Goal: Task Accomplishment & Management: Manage account settings

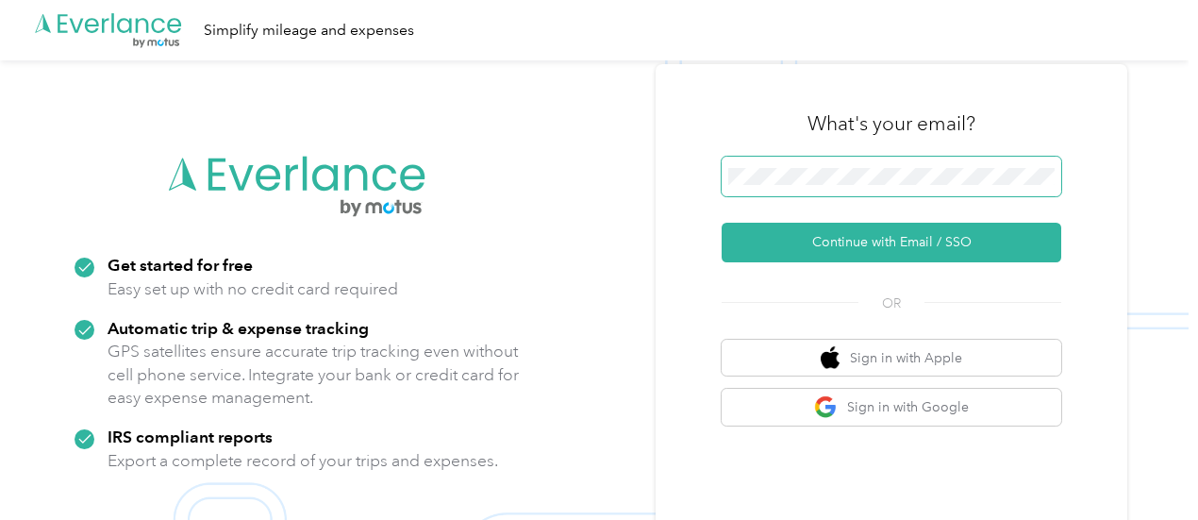
click at [888, 166] on span at bounding box center [892, 177] width 340 height 40
click at [820, 195] on span at bounding box center [892, 177] width 340 height 40
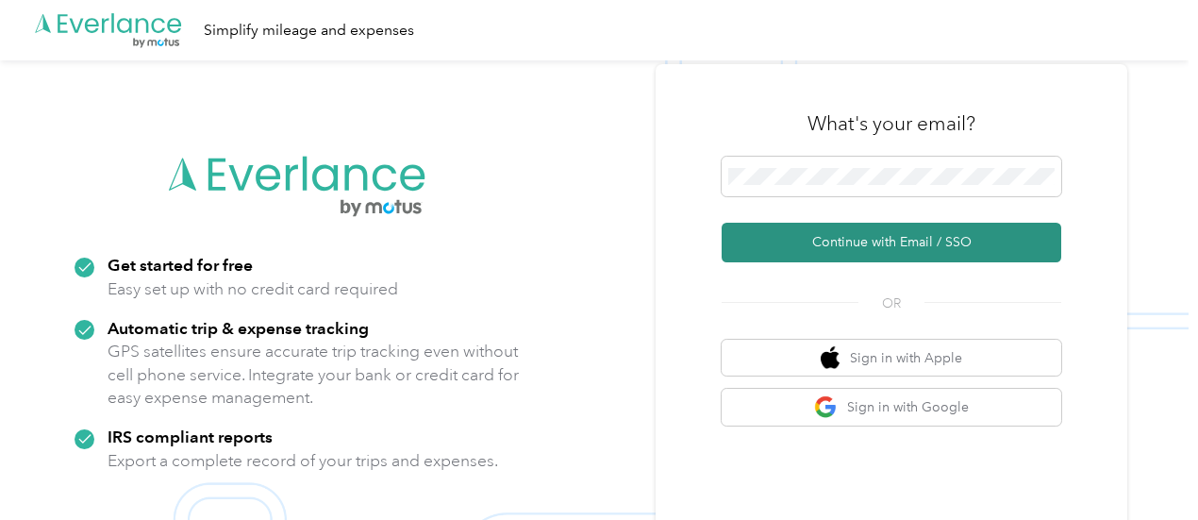
click at [909, 240] on button "Continue with Email / SSO" at bounding box center [892, 243] width 340 height 40
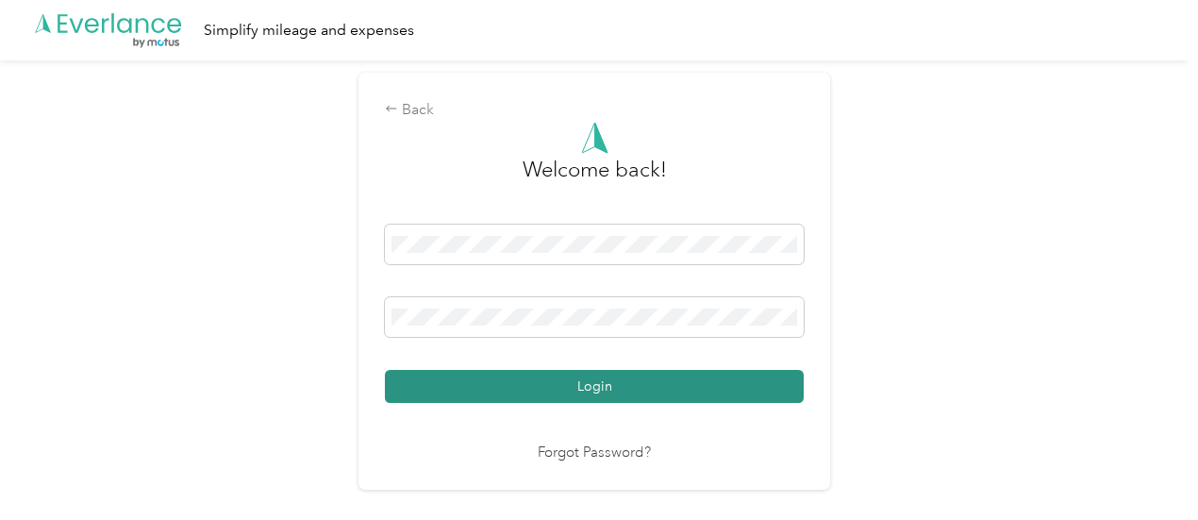
click at [553, 384] on button "Login" at bounding box center [594, 386] width 419 height 33
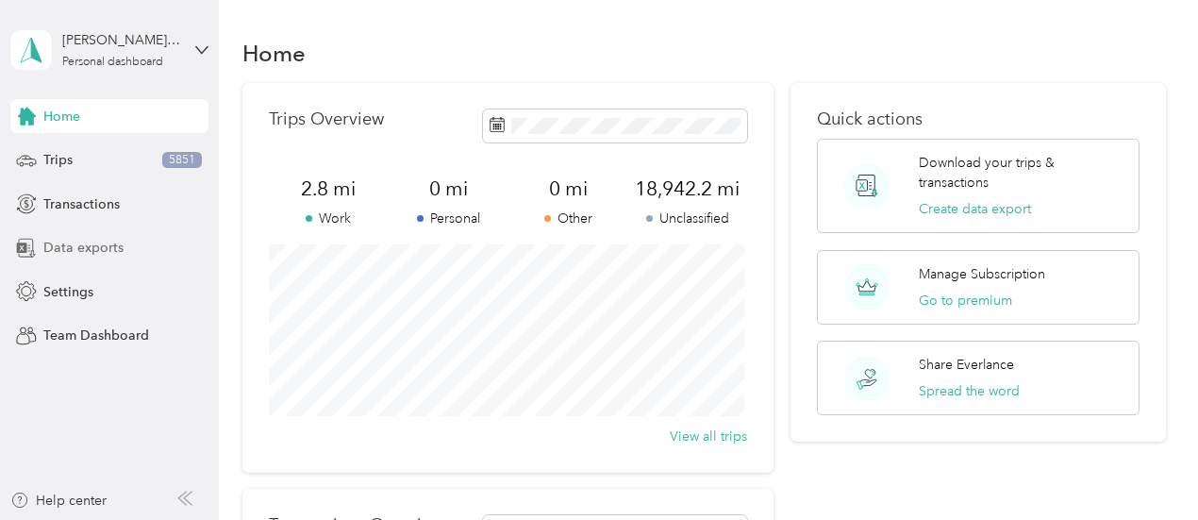
click at [99, 244] on span "Data exports" at bounding box center [83, 248] width 80 height 20
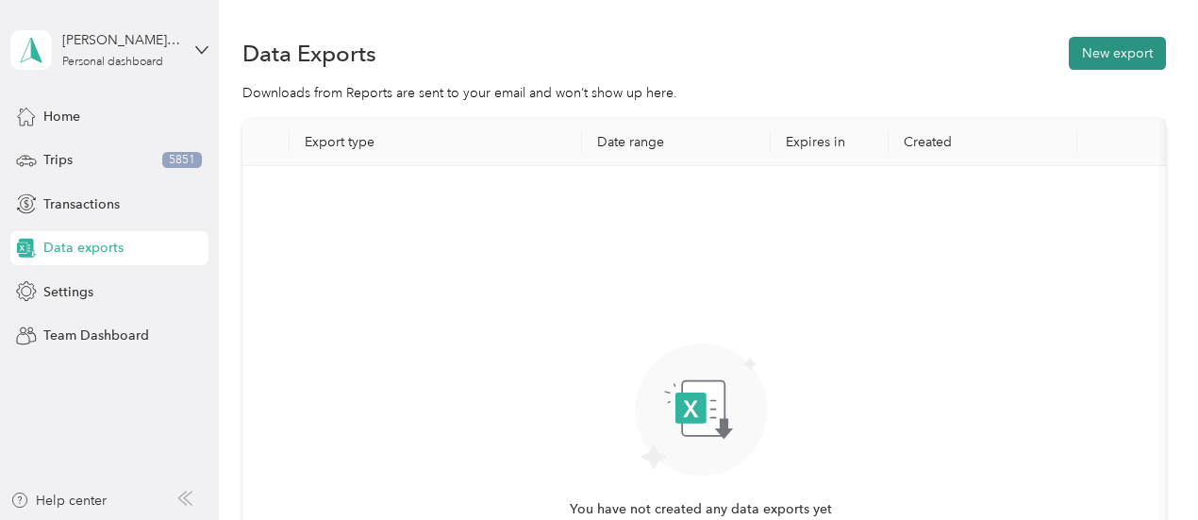
click at [1093, 42] on button "New export" at bounding box center [1117, 53] width 97 height 33
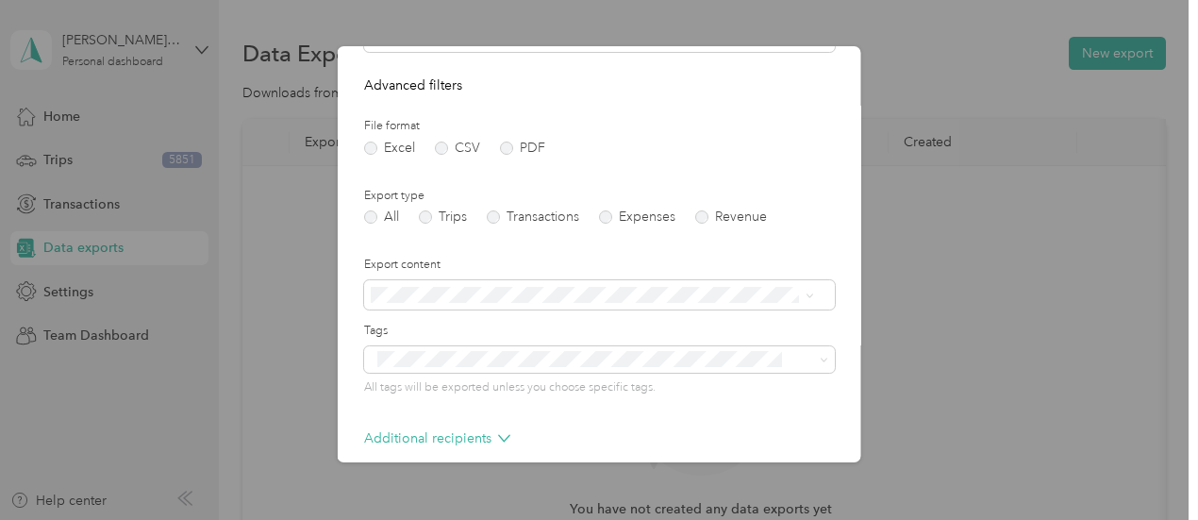
scroll to position [189, 0]
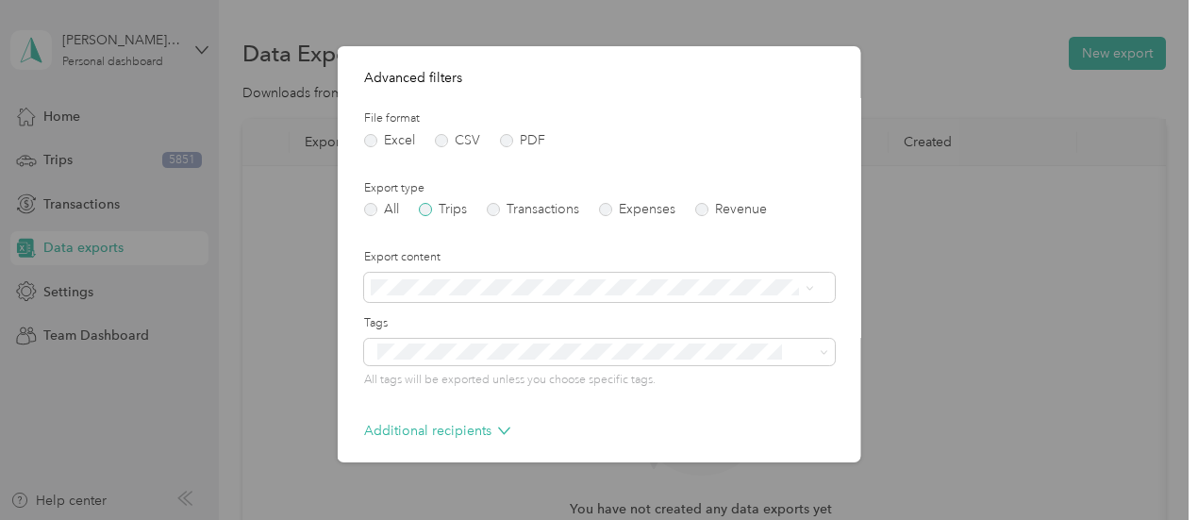
click at [428, 208] on label "Trips" at bounding box center [443, 209] width 48 height 13
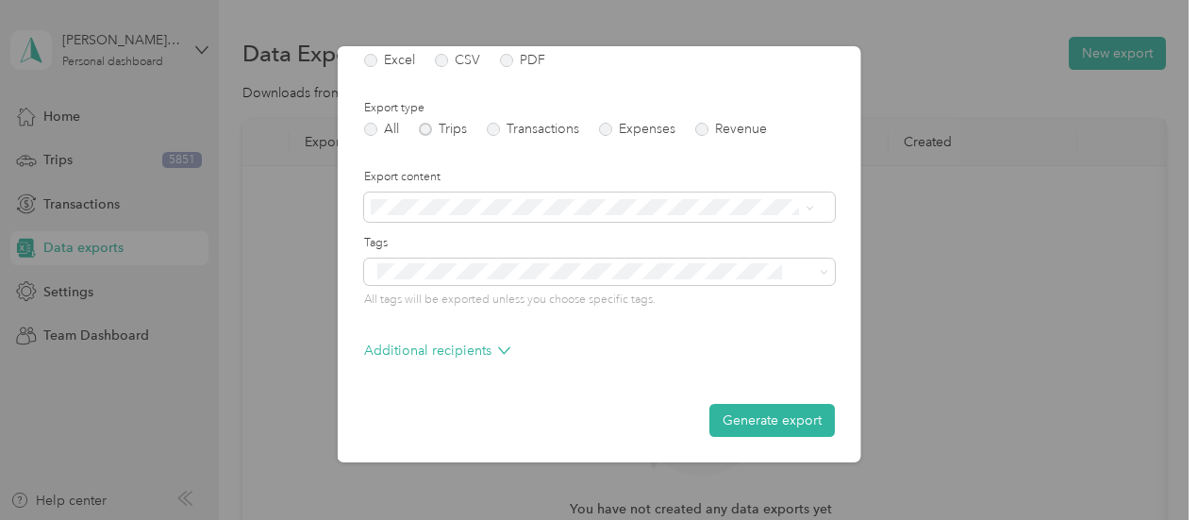
scroll to position [270, 0]
click at [752, 415] on button "Generate export" at bounding box center [771, 419] width 125 height 33
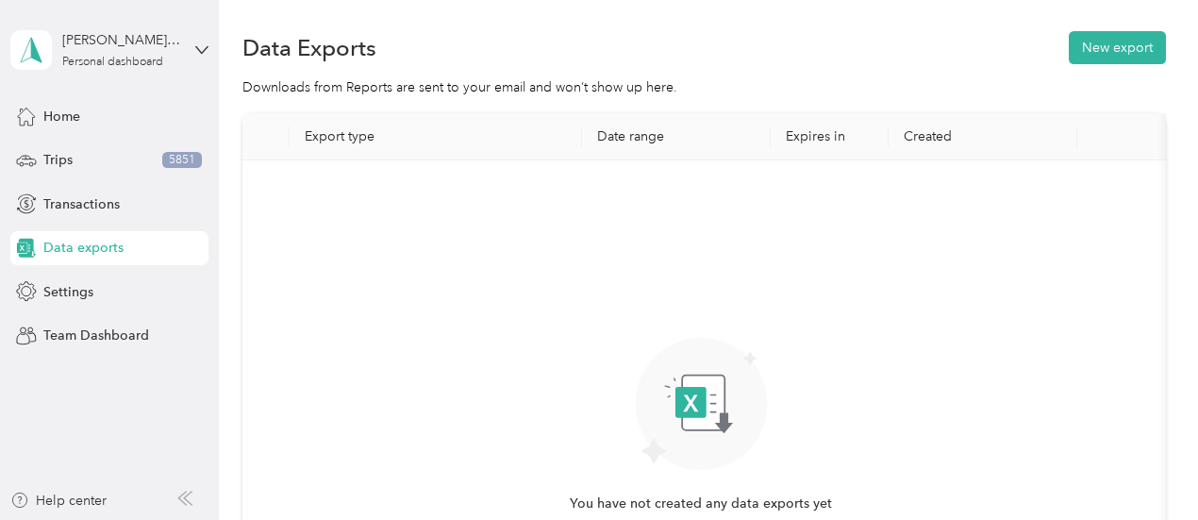
scroll to position [0, 0]
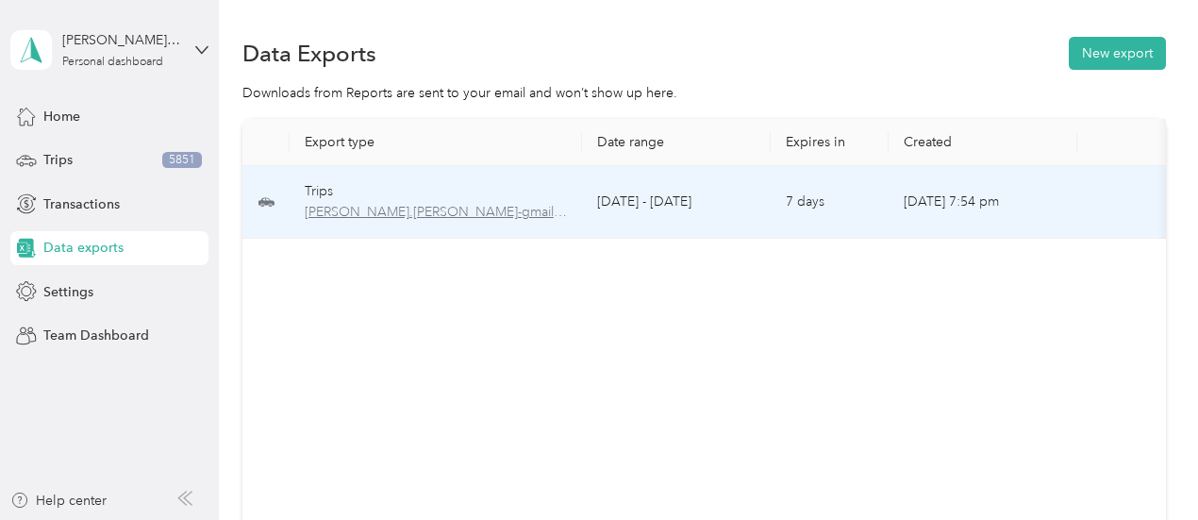
click at [492, 209] on span "[PERSON_NAME].[PERSON_NAME]-gmail.com-trips-2025-09-01-2025-09-30.xlsx" at bounding box center [436, 212] width 262 height 21
click at [1113, 237] on td at bounding box center [1171, 202] width 189 height 73
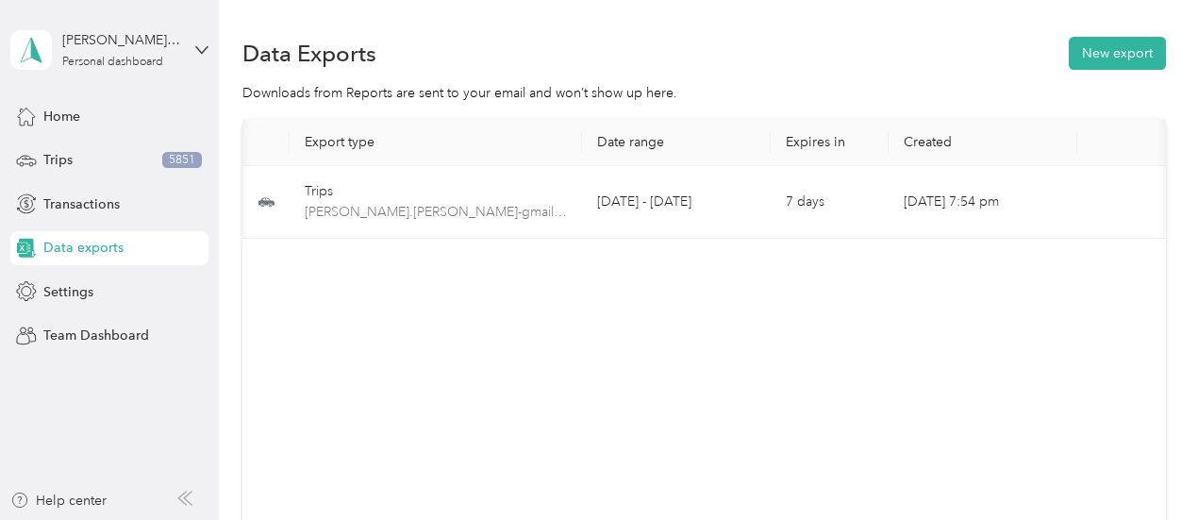
scroll to position [0, 106]
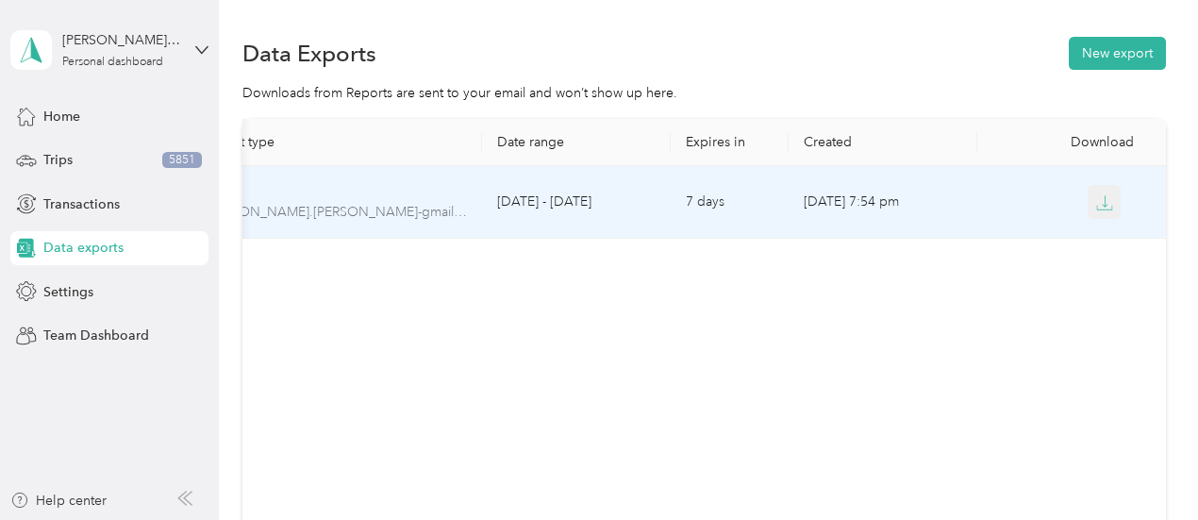
click at [1096, 199] on icon "button" at bounding box center [1104, 202] width 17 height 17
